Goal: Information Seeking & Learning: Learn about a topic

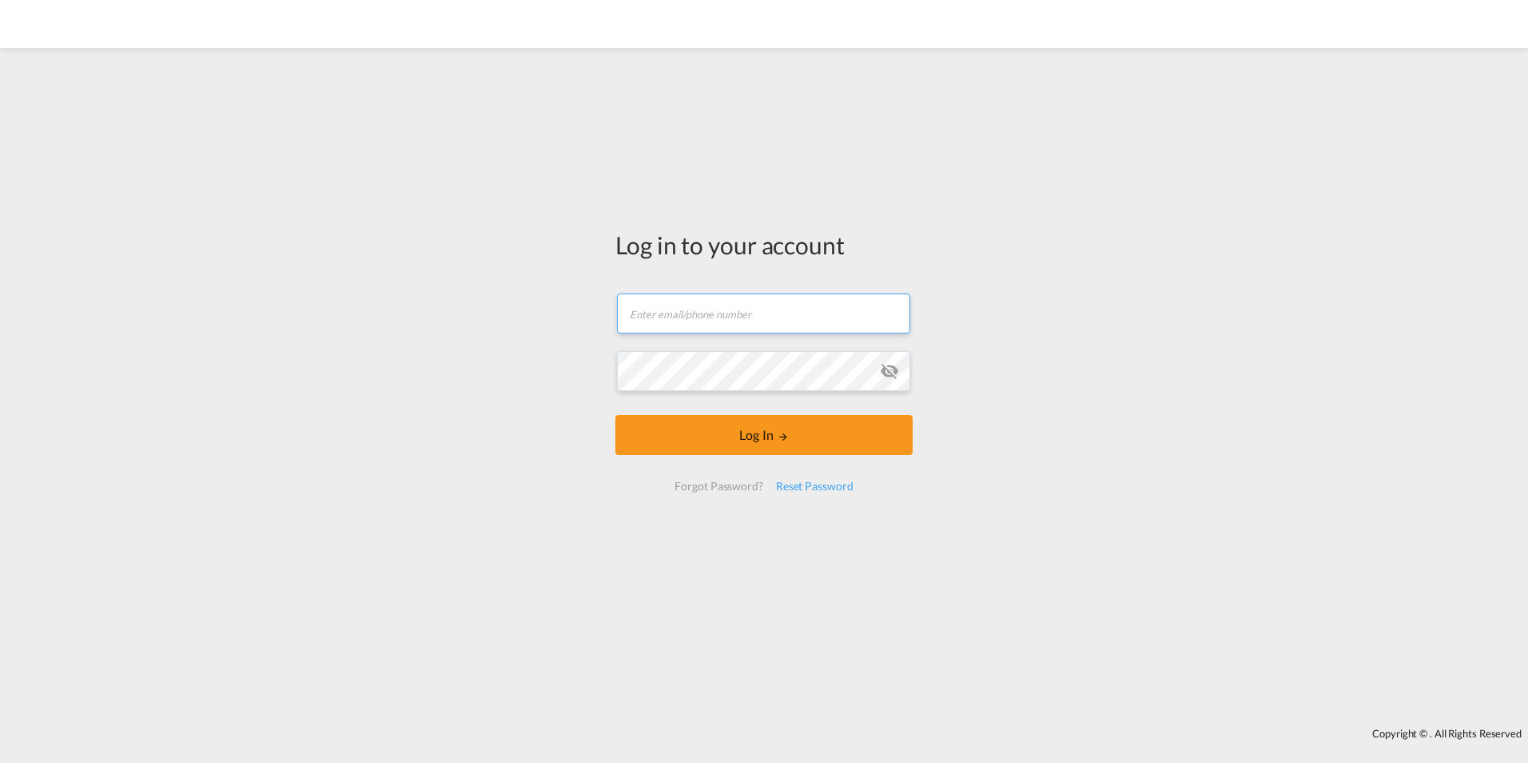
click at [665, 317] on input "text" at bounding box center [763, 313] width 293 height 40
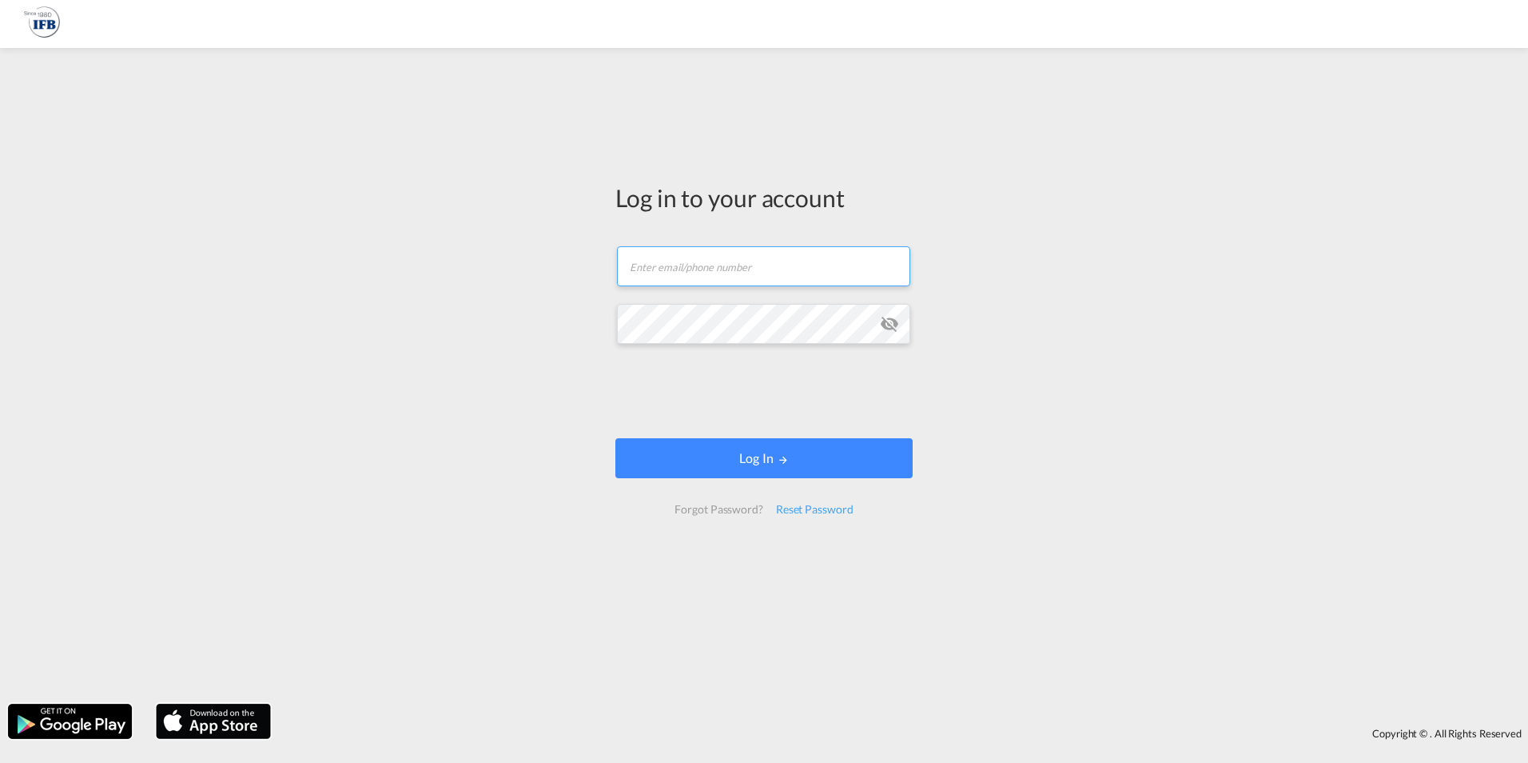
click at [662, 274] on input "text" at bounding box center [763, 266] width 293 height 40
type input "[PERSON_NAME][EMAIL_ADDRESS][PERSON_NAME][DOMAIN_NAME]"
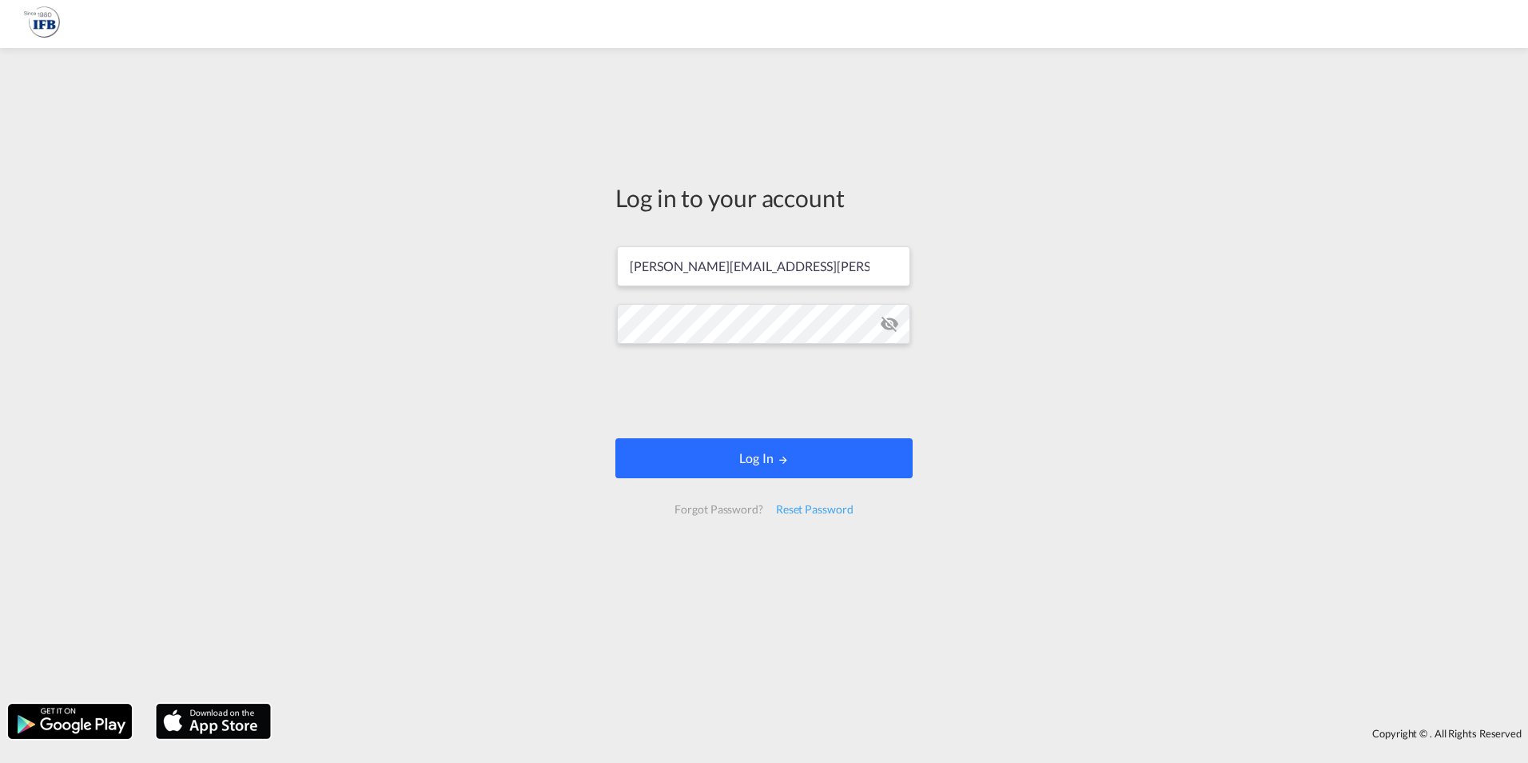
click at [795, 454] on button "Log In" at bounding box center [764, 458] width 297 height 40
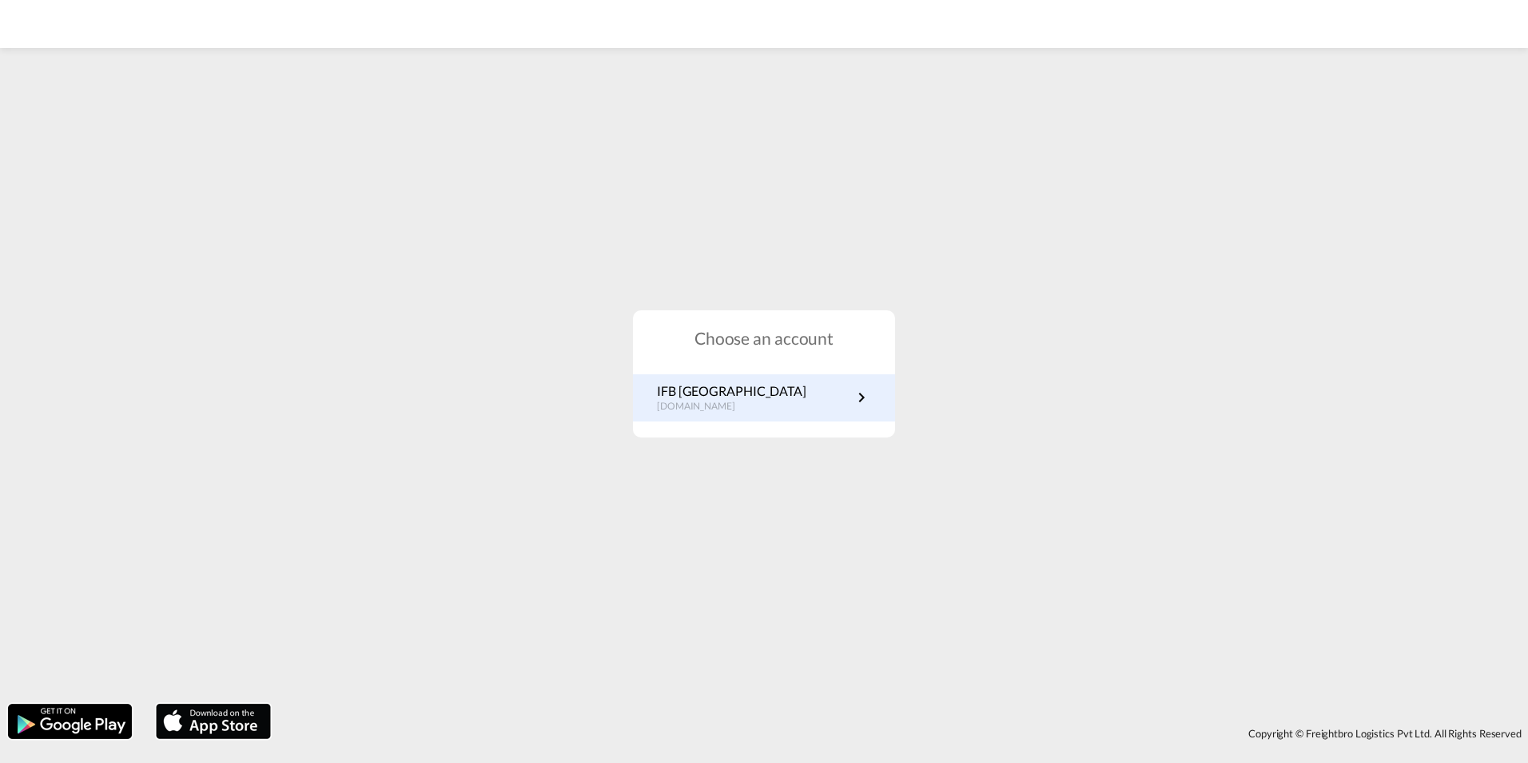
click at [699, 404] on p "de.portal.ifb.com" at bounding box center [731, 407] width 149 height 14
